Goal: Task Accomplishment & Management: Complete application form

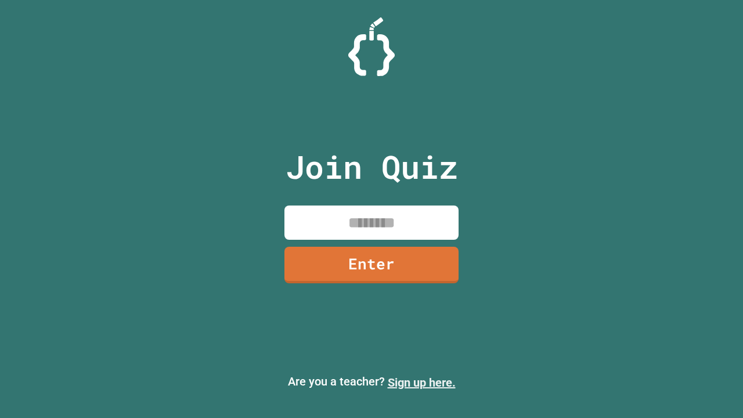
click at [421, 383] on link "Sign up here." at bounding box center [422, 383] width 68 height 14
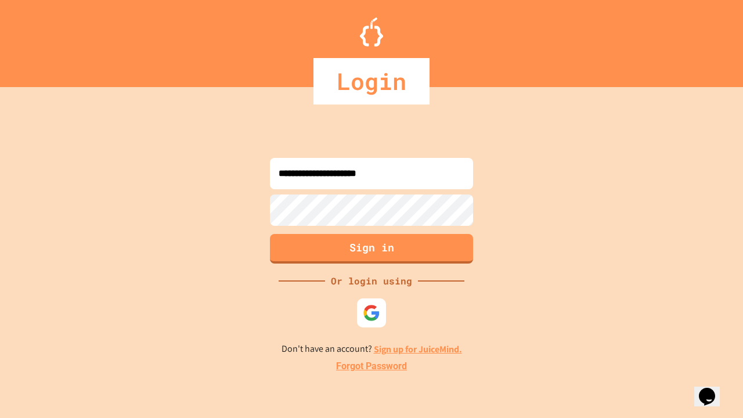
type input "**********"
